Goal: Entertainment & Leisure: Browse casually

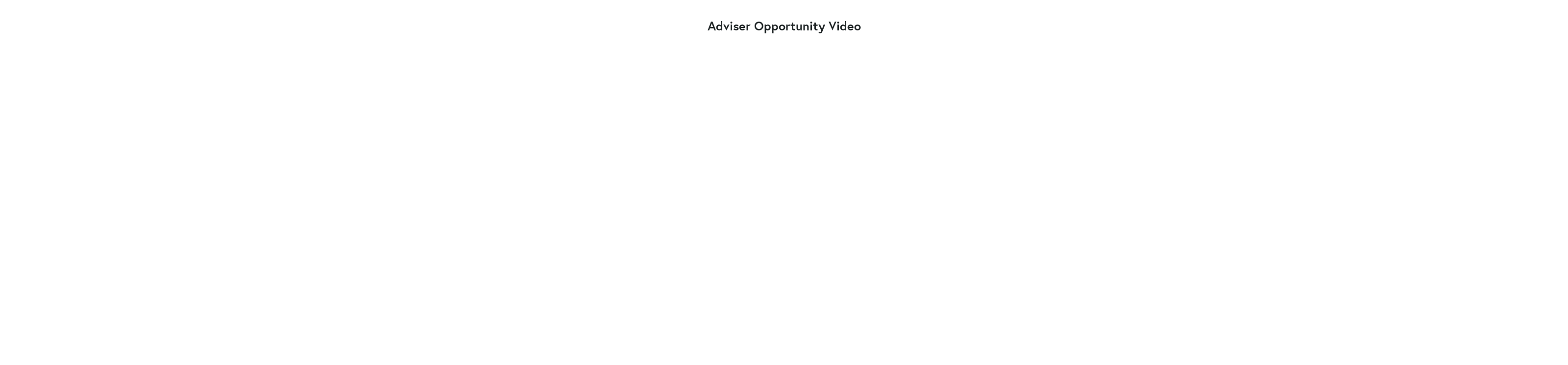
click at [1131, 180] on div at bounding box center [784, 184] width 1568 height 677
click at [1147, 166] on div at bounding box center [784, 184] width 1568 height 677
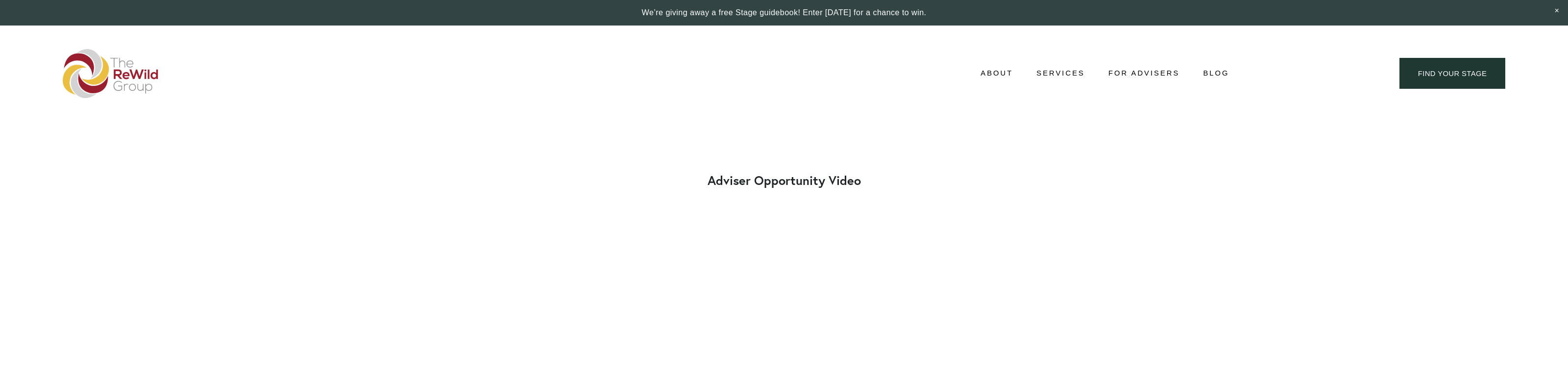
scroll to position [154, 0]
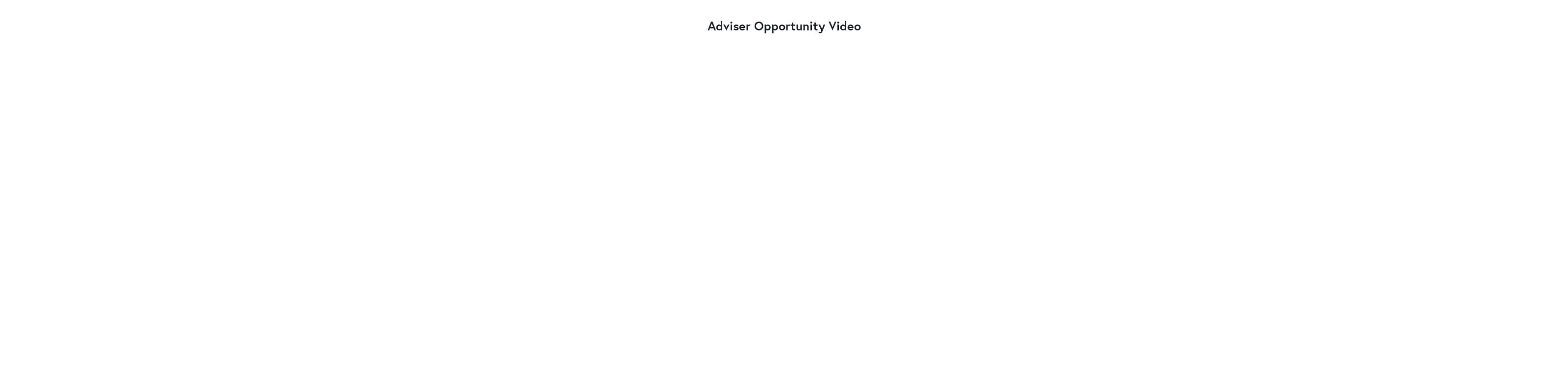
click at [1291, 127] on div at bounding box center [784, 184] width 1568 height 677
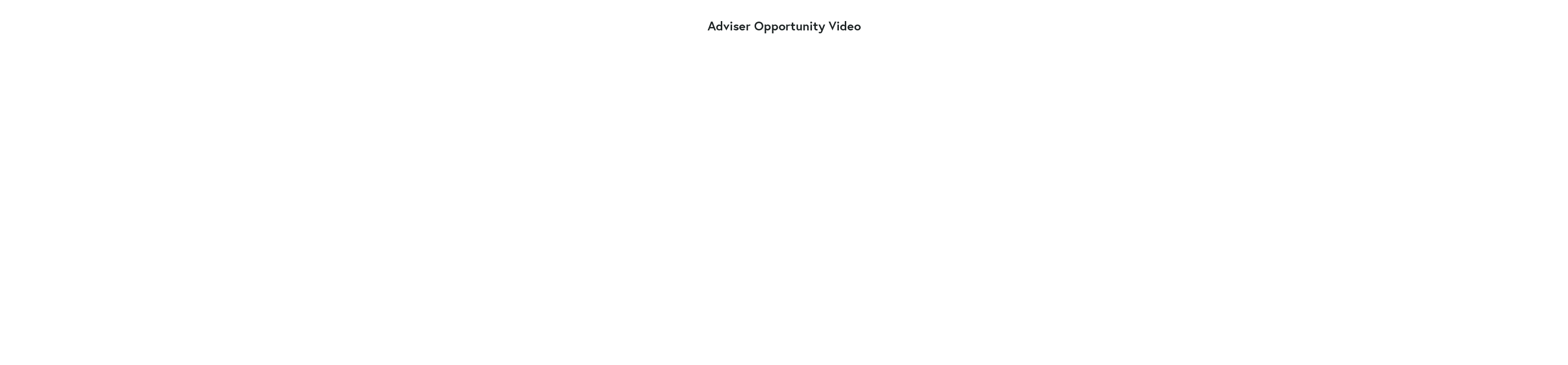
click at [1322, 165] on div at bounding box center [784, 184] width 1568 height 677
